Goal: Task Accomplishment & Management: Manage account settings

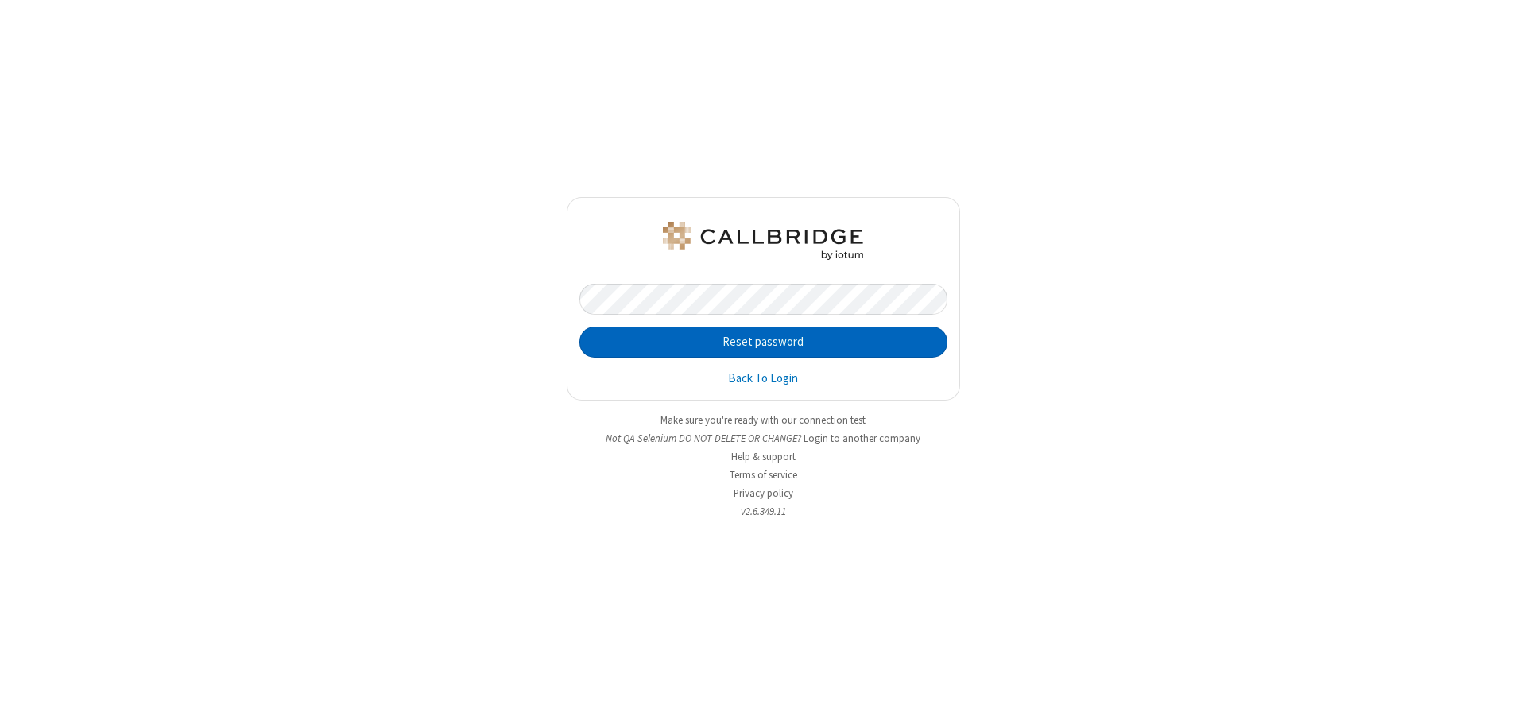
click at [763, 342] on button "Reset password" at bounding box center [763, 343] width 368 height 32
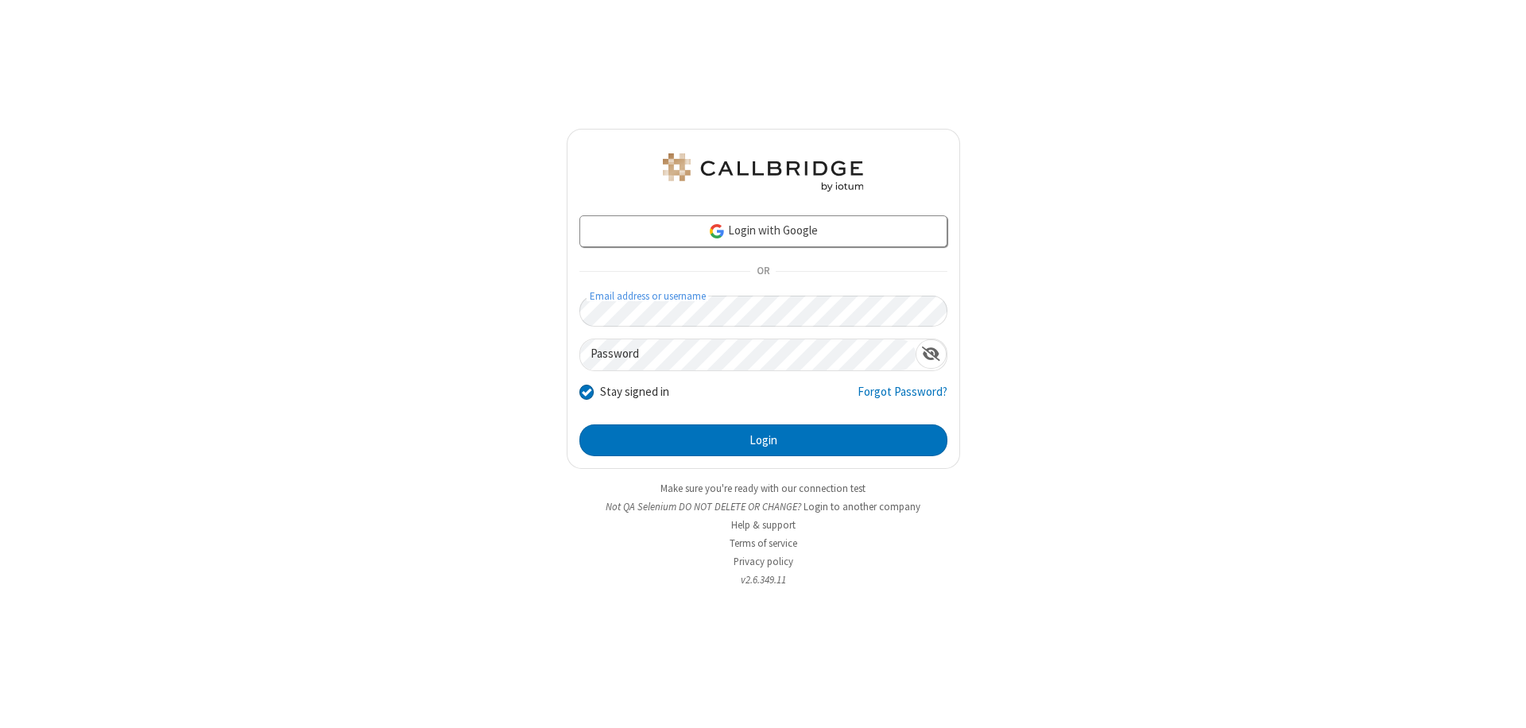
click at [586, 391] on input "Stay signed in" at bounding box center [586, 391] width 15 height 17
checkbox input "false"
click at [763, 440] on button "Login" at bounding box center [763, 440] width 368 height 32
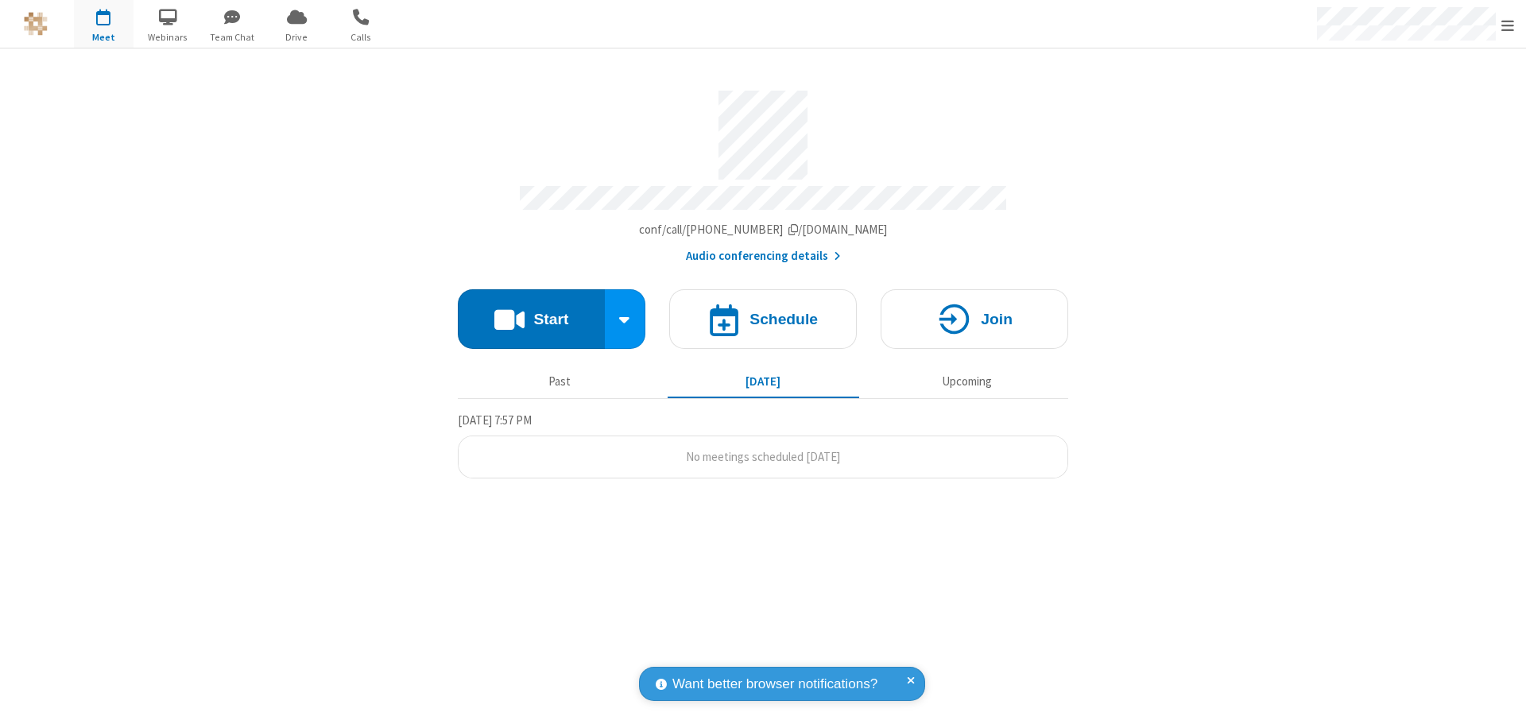
click at [1508, 24] on span "Open menu" at bounding box center [1507, 25] width 13 height 16
